Goal: Information Seeking & Learning: Check status

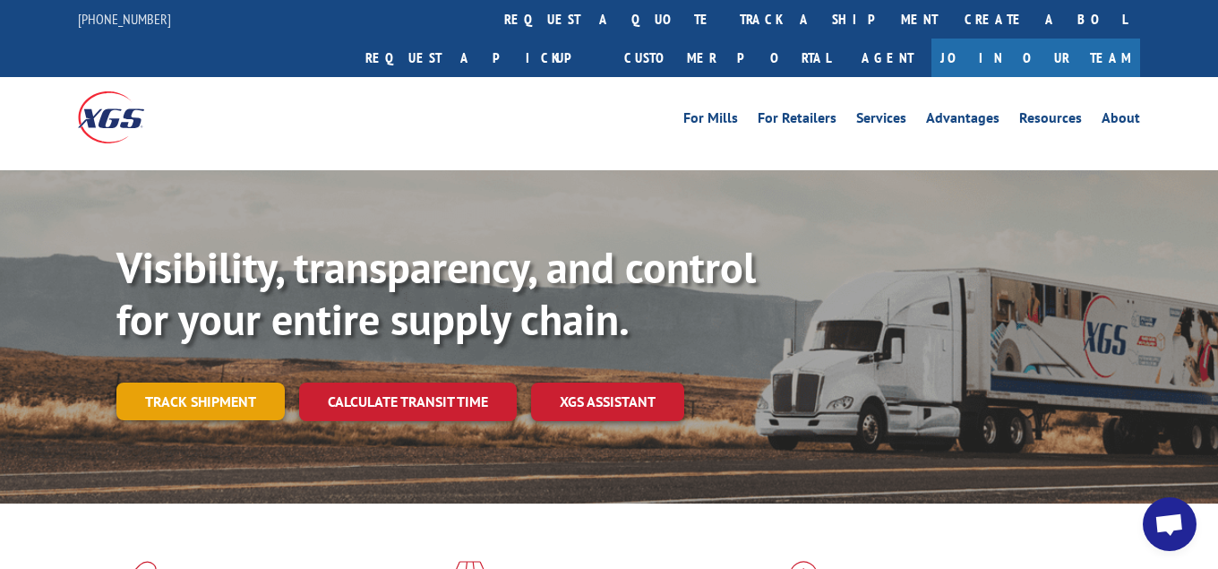
click at [220, 382] on link "Track shipment" at bounding box center [200, 401] width 168 height 38
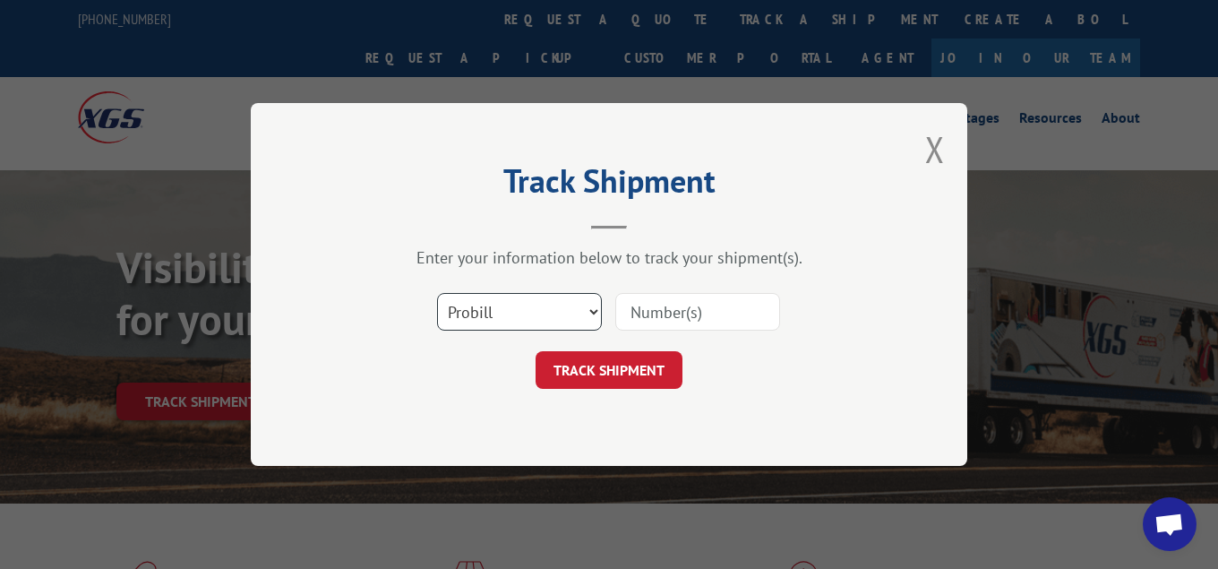
click at [437, 293] on select "Select category... Probill BOL PO" at bounding box center [519, 312] width 165 height 38
select select "bol"
click option "BOL" at bounding box center [0, 0] width 0 height 0
click at [675, 315] on input at bounding box center [697, 312] width 165 height 38
type input "7042890"
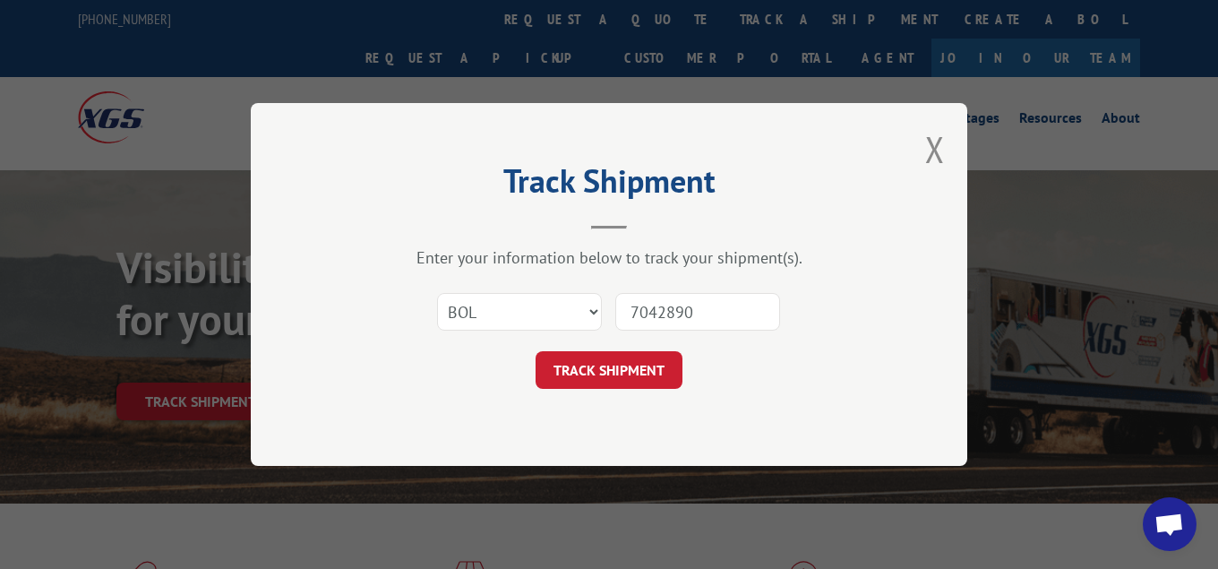
click button "TRACK SHIPMENT" at bounding box center [608, 370] width 147 height 38
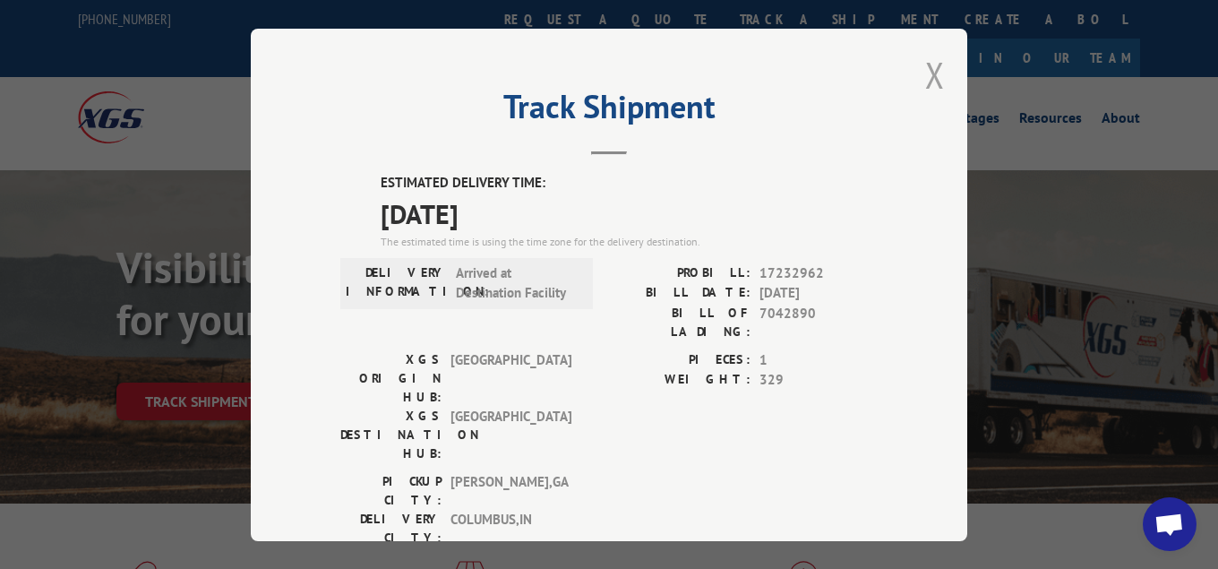
click at [944, 71] on button "Close modal" at bounding box center [935, 74] width 20 height 47
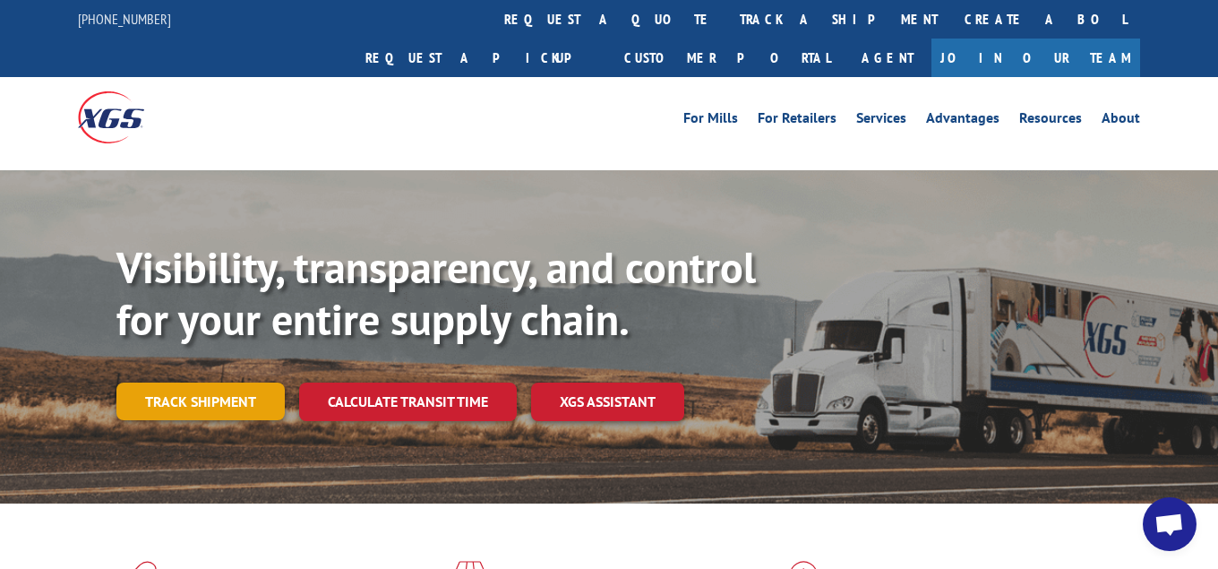
click at [175, 382] on link "Track shipment" at bounding box center [200, 401] width 168 height 38
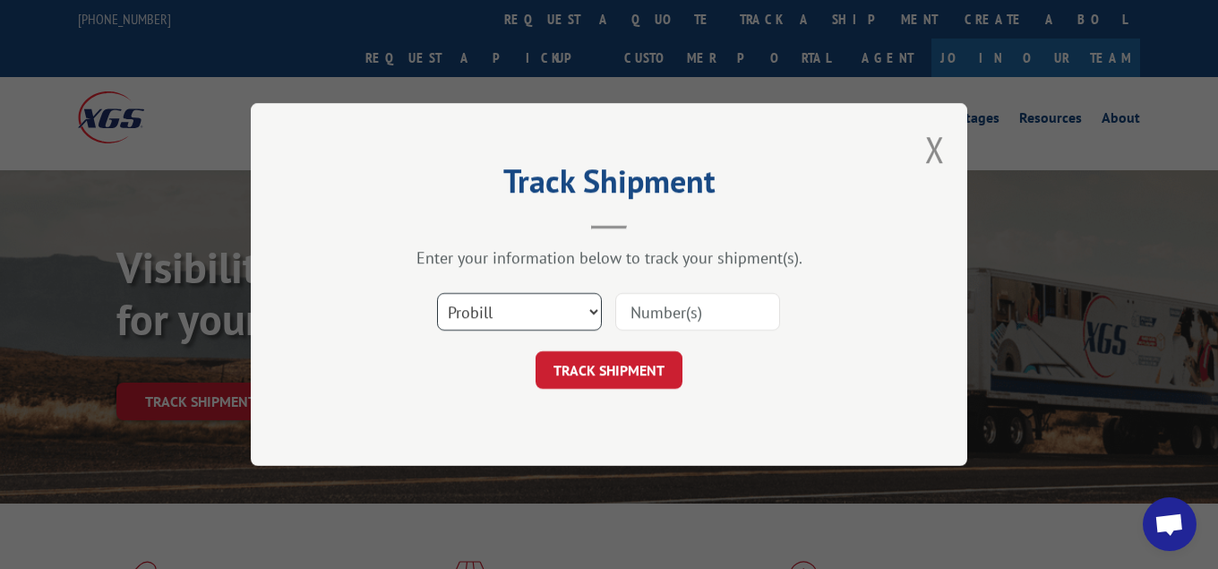
click at [437, 293] on select "Select category... Probill BOL PO" at bounding box center [519, 312] width 165 height 38
select select "bol"
click option "BOL" at bounding box center [0, 0] width 0 height 0
click at [649, 315] on input at bounding box center [697, 312] width 165 height 38
type input "7046722"
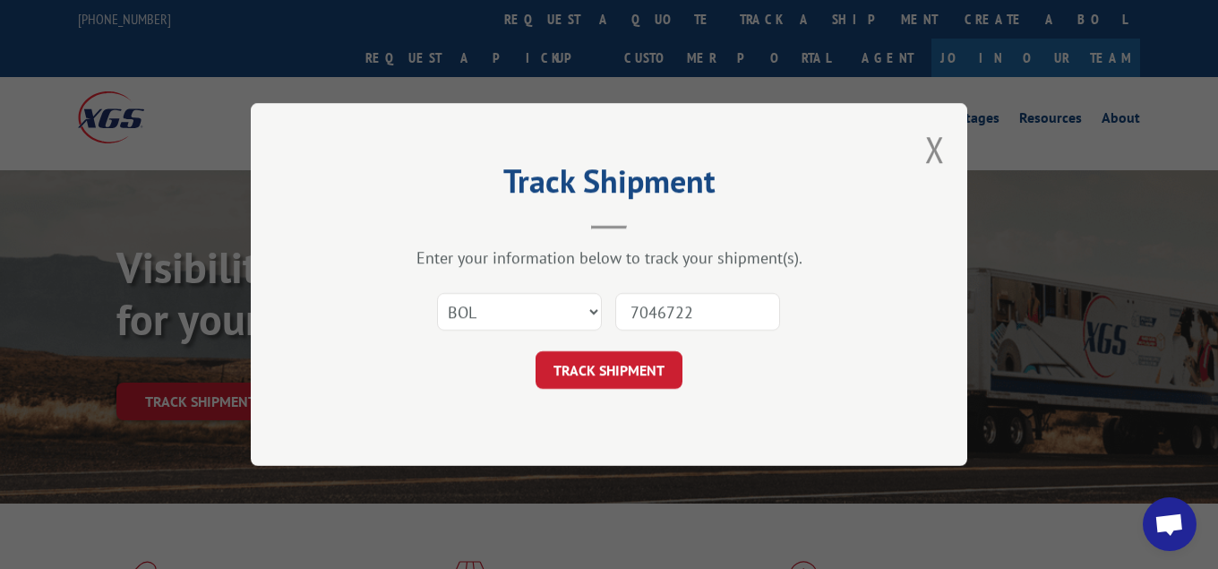
click button "TRACK SHIPMENT" at bounding box center [608, 370] width 147 height 38
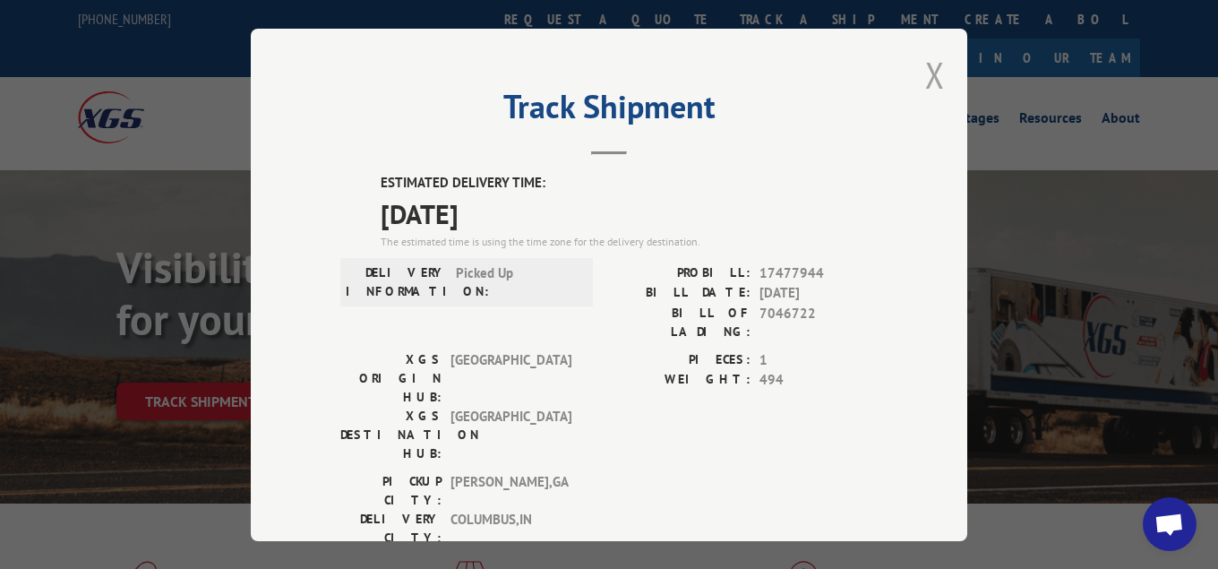
click at [937, 68] on button "Close modal" at bounding box center [935, 74] width 20 height 47
